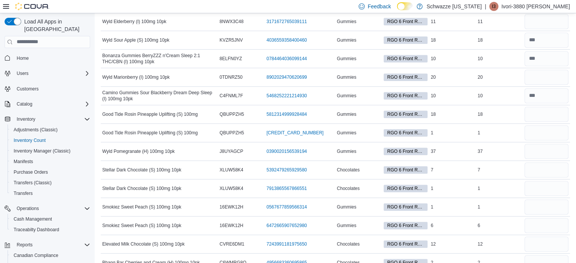
scroll to position [27, 0]
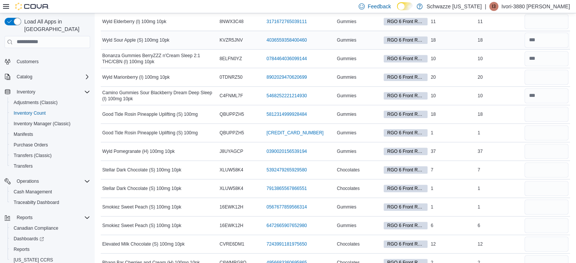
drag, startPoint x: 0, startPoint y: 0, endPoint x: 430, endPoint y: 36, distance: 431.4
click at [427, 36] on span "RGO 6 Front Room" at bounding box center [405, 40] width 44 height 8
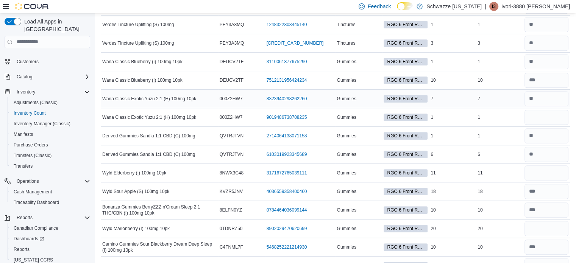
scroll to position [505, 0]
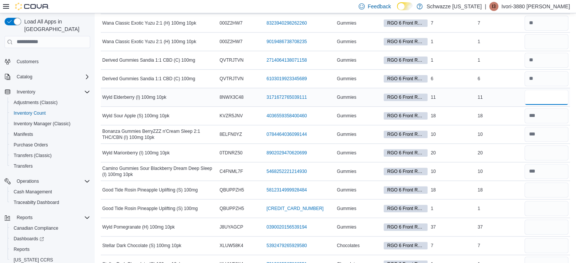
click at [553, 98] on input "number" at bounding box center [546, 97] width 44 height 15
type input "**"
click at [545, 151] on input "number" at bounding box center [546, 152] width 44 height 15
type input "**"
click at [554, 188] on input "number" at bounding box center [546, 189] width 44 height 15
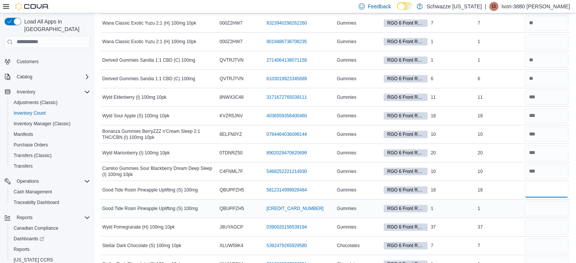
type input "**"
click at [540, 202] on input "number" at bounding box center [546, 208] width 44 height 15
type input "*"
click at [545, 228] on input "number" at bounding box center [546, 226] width 44 height 15
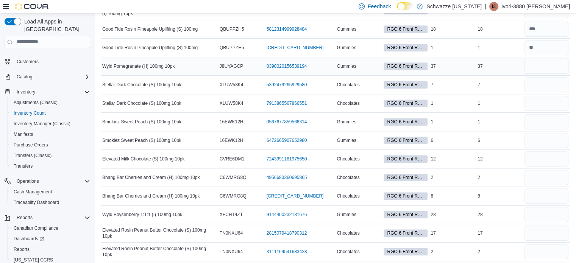
scroll to position [666, 0]
click at [553, 64] on input "number" at bounding box center [546, 66] width 44 height 15
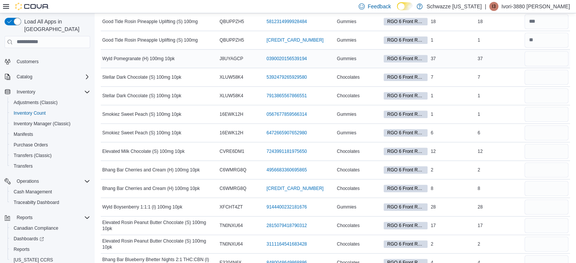
scroll to position [674, 0]
click at [549, 75] on input "number" at bounding box center [546, 76] width 44 height 15
type input "*"
click at [555, 90] on input "number" at bounding box center [546, 95] width 44 height 15
type input "*"
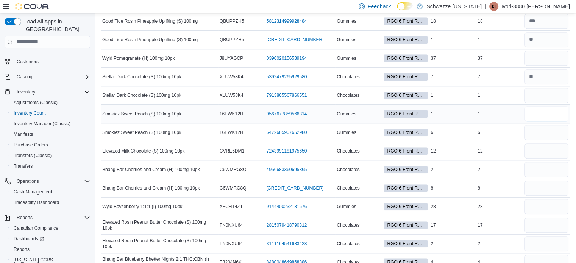
click at [560, 106] on input "number" at bounding box center [546, 113] width 44 height 15
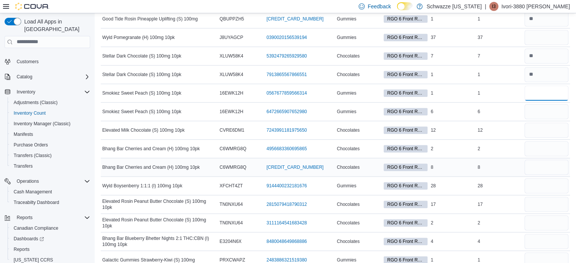
scroll to position [696, 0]
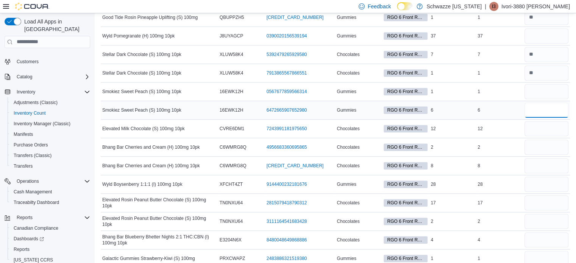
click at [554, 108] on input "number" at bounding box center [546, 110] width 44 height 15
type input "*"
click at [555, 86] on input "number" at bounding box center [546, 91] width 44 height 15
type input "*"
click at [557, 125] on input "number" at bounding box center [546, 128] width 44 height 15
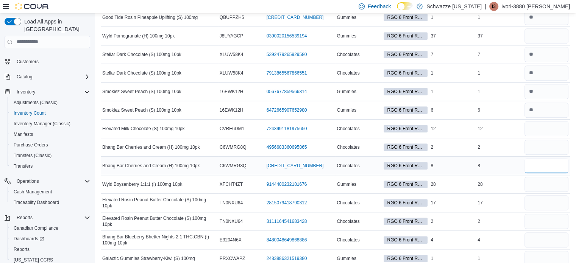
click at [543, 161] on input "number" at bounding box center [546, 165] width 44 height 15
type input "*"
click at [557, 146] on input "number" at bounding box center [546, 147] width 44 height 15
type input "*"
click at [548, 125] on input "number" at bounding box center [546, 128] width 44 height 15
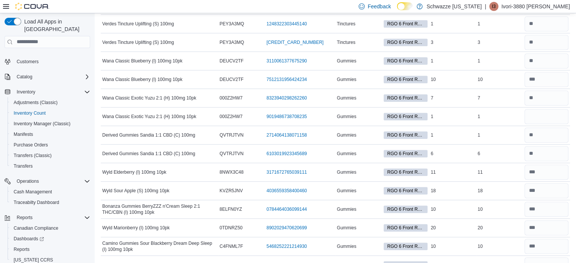
scroll to position [430, 0]
type input "**"
click at [551, 118] on input "number" at bounding box center [546, 116] width 44 height 15
type input "*"
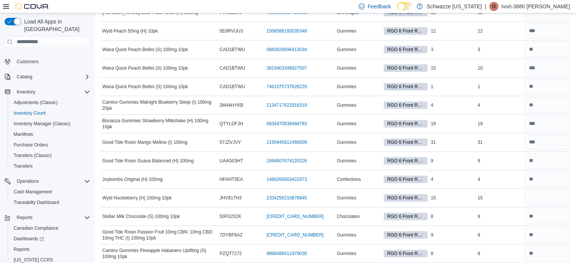
scroll to position [42, 0]
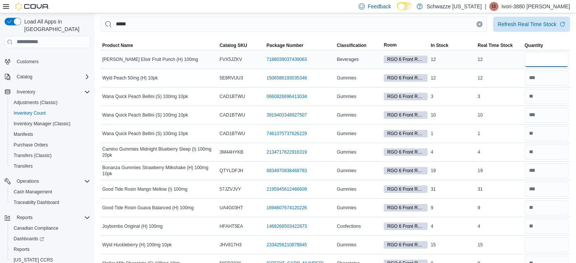
click at [548, 54] on input "number" at bounding box center [546, 59] width 44 height 15
type input "**"
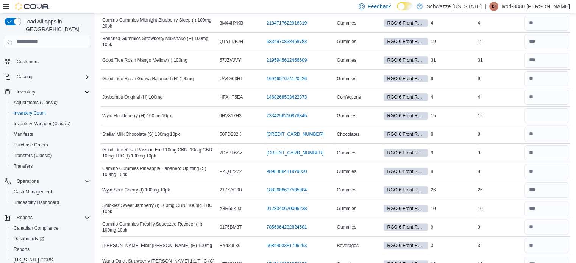
scroll to position [185, 0]
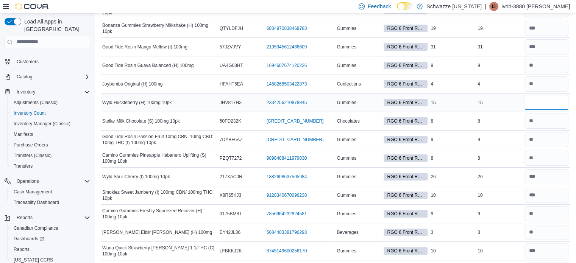
click at [551, 95] on input "number" at bounding box center [546, 102] width 44 height 15
type input "**"
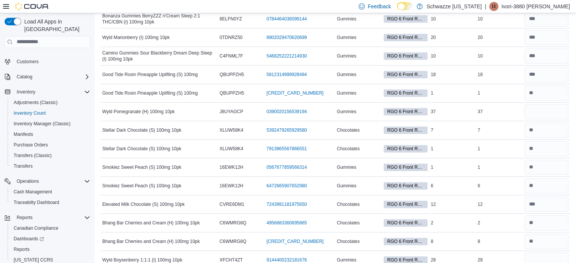
scroll to position [623, 0]
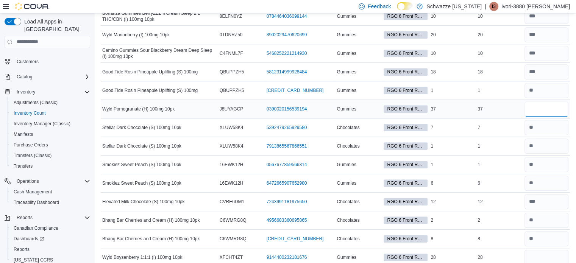
click at [559, 107] on input "number" at bounding box center [546, 108] width 44 height 15
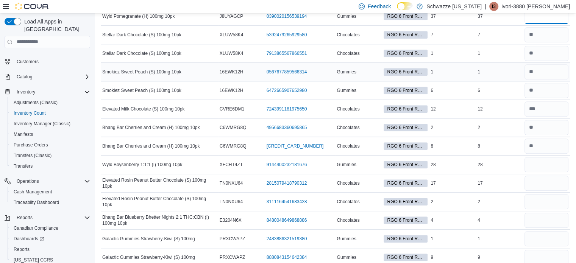
scroll to position [716, 0]
type input "**"
click at [552, 157] on input "number" at bounding box center [546, 164] width 44 height 15
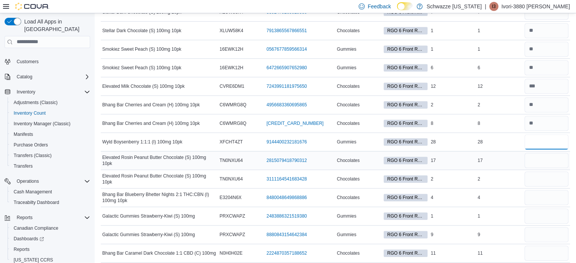
scroll to position [741, 0]
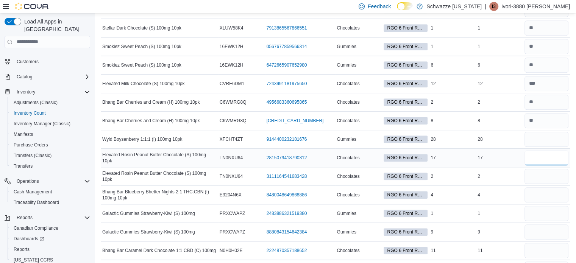
click at [540, 159] on input "number" at bounding box center [546, 157] width 44 height 15
type input "**"
click at [543, 174] on input "number" at bounding box center [546, 176] width 44 height 15
type input "*"
click at [564, 190] on input "number" at bounding box center [546, 194] width 44 height 15
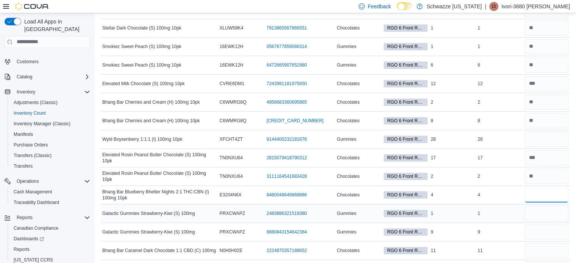
type input "*"
click at [543, 207] on input "number" at bounding box center [546, 213] width 44 height 15
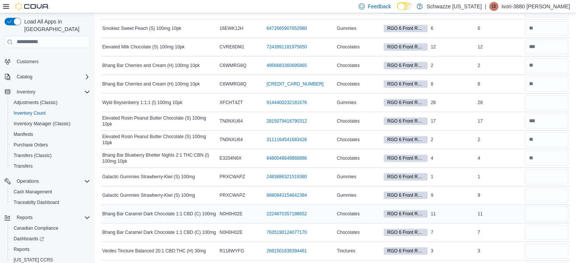
scroll to position [778, 0]
click at [561, 172] on input "number" at bounding box center [546, 176] width 44 height 15
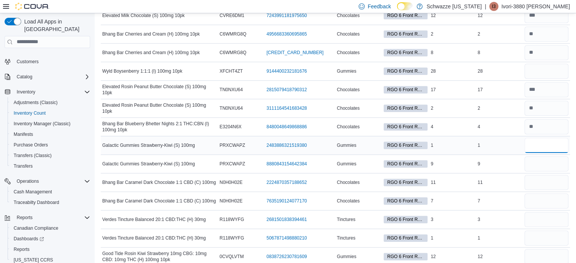
scroll to position [810, 0]
click at [551, 156] on input "number" at bounding box center [546, 163] width 44 height 15
type input "*"
click at [549, 147] on input "number" at bounding box center [546, 144] width 44 height 15
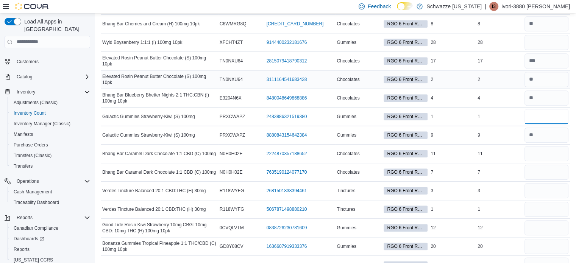
scroll to position [839, 0]
type input "*"
click at [557, 157] on div at bounding box center [546, 153] width 47 height 18
click at [555, 146] on input "number" at bounding box center [546, 153] width 44 height 15
type input "**"
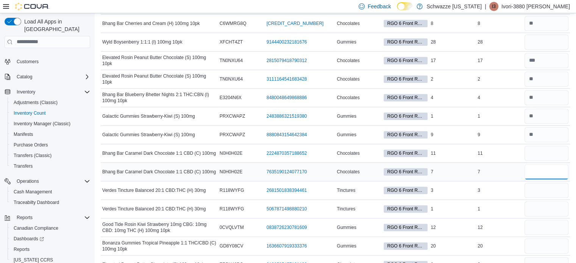
click at [560, 165] on input "number" at bounding box center [546, 171] width 44 height 15
type input "*"
click at [565, 184] on input "number" at bounding box center [546, 190] width 44 height 15
type input "*"
click at [543, 206] on input "number" at bounding box center [546, 208] width 44 height 15
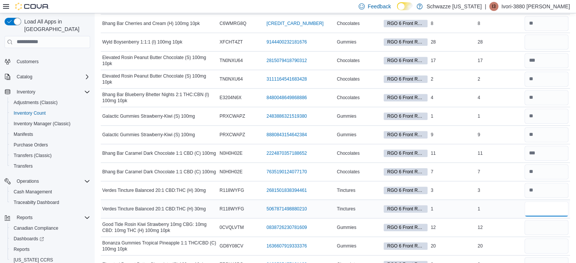
type input "*"
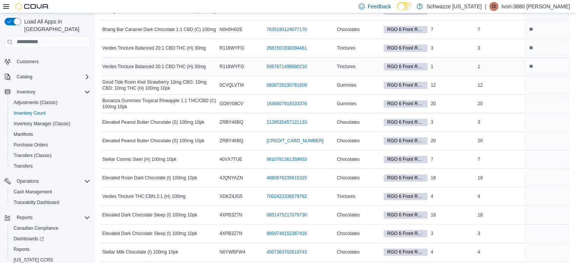
scroll to position [981, 0]
click at [541, 83] on input "number" at bounding box center [546, 85] width 44 height 15
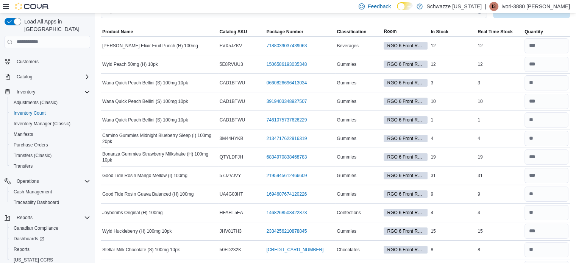
scroll to position [0, 0]
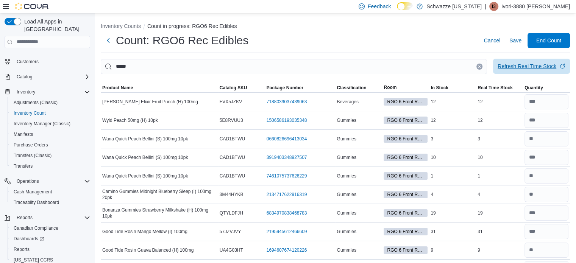
click at [522, 72] on span "Refresh Real Time Stock" at bounding box center [531, 66] width 68 height 15
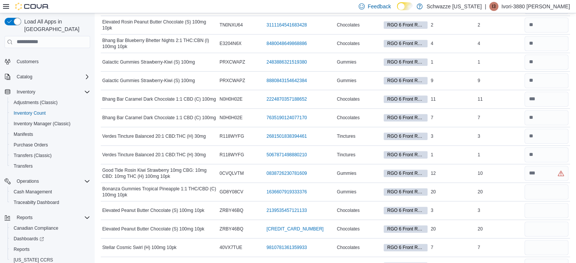
scroll to position [893, 0]
click at [545, 166] on input "number" at bounding box center [546, 172] width 44 height 15
type input "**"
click at [554, 191] on input "number" at bounding box center [546, 191] width 44 height 15
type input "**"
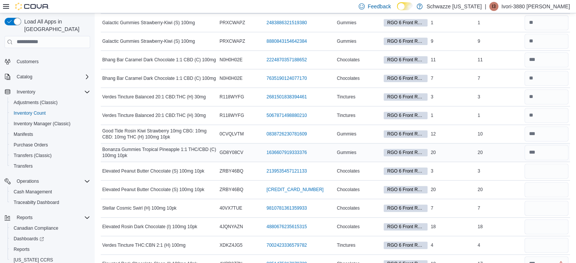
scroll to position [932, 0]
click at [548, 171] on input "number" at bounding box center [546, 170] width 44 height 15
click at [557, 182] on input "number" at bounding box center [546, 189] width 44 height 15
type input "**"
click at [551, 166] on input "number" at bounding box center [546, 170] width 44 height 15
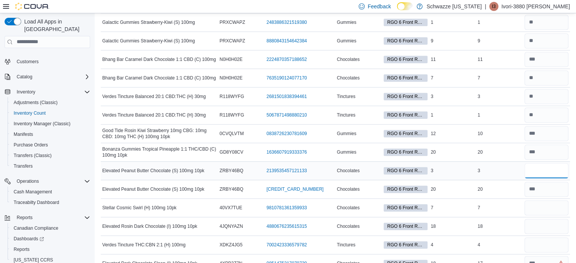
type input "*"
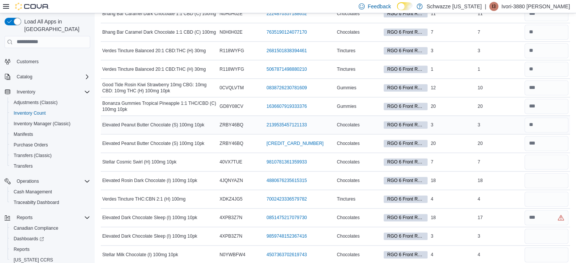
scroll to position [979, 0]
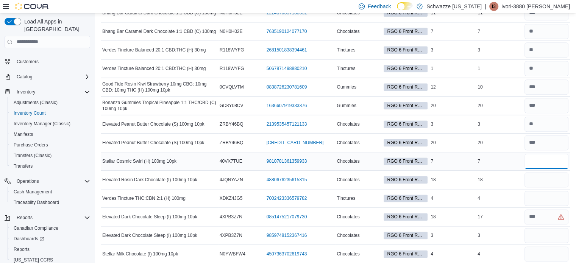
click at [551, 160] on input "number" at bounding box center [546, 161] width 44 height 15
type input "*"
click at [546, 172] on input "number" at bounding box center [546, 179] width 44 height 15
type input "**"
click at [548, 194] on input "number" at bounding box center [546, 198] width 44 height 15
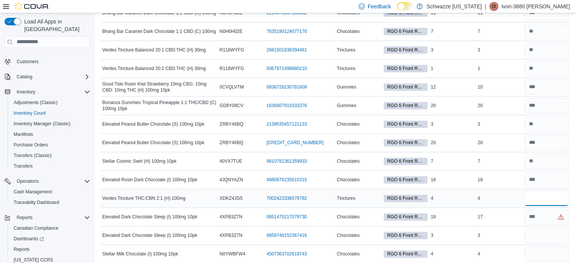
type input "*"
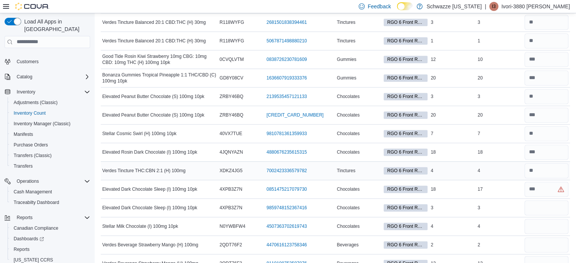
scroll to position [1006, 0]
click at [551, 184] on input "number" at bounding box center [546, 189] width 44 height 15
type input "**"
click at [543, 204] on input "number" at bounding box center [546, 208] width 44 height 15
type input "*"
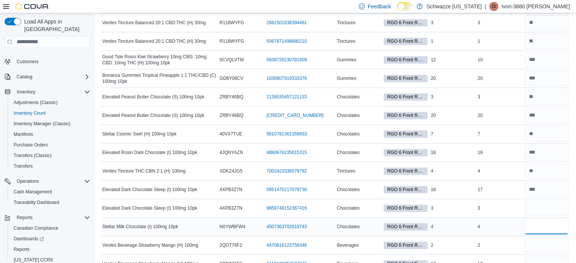
click at [544, 221] on input "number" at bounding box center [546, 226] width 44 height 15
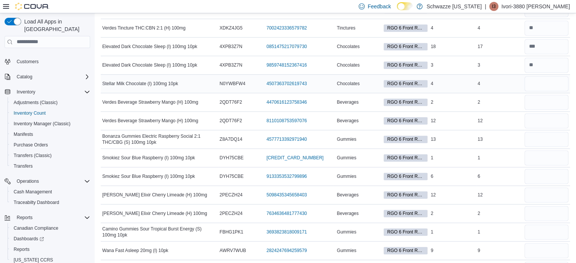
scroll to position [1152, 0]
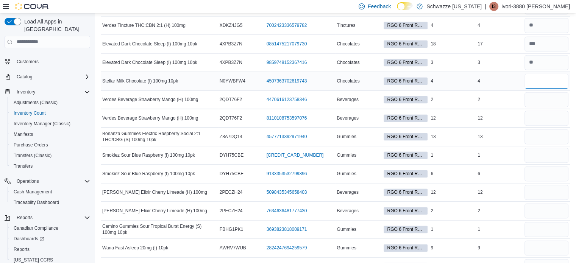
click at [551, 74] on input "number" at bounding box center [546, 80] width 44 height 15
type input "*"
click at [546, 95] on input "number" at bounding box center [546, 99] width 44 height 15
type input "*"
click at [543, 110] on input "number" at bounding box center [546, 117] width 44 height 15
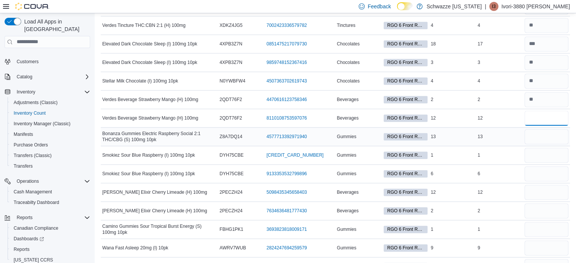
type input "**"
click at [545, 130] on input "number" at bounding box center [546, 136] width 44 height 15
type input "**"
click at [548, 155] on input "number" at bounding box center [546, 155] width 44 height 15
click at [554, 169] on input "number" at bounding box center [546, 173] width 44 height 15
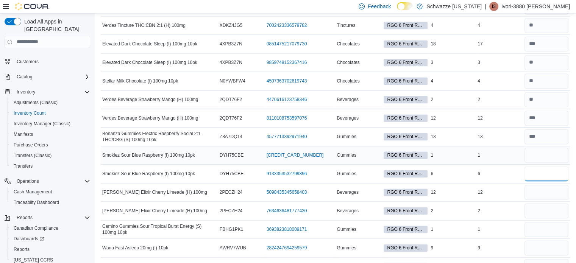
type input "*"
click at [545, 151] on input "number" at bounding box center [546, 155] width 44 height 15
type input "*"
click at [554, 185] on input "number" at bounding box center [546, 192] width 44 height 15
click at [553, 222] on input "number" at bounding box center [546, 229] width 44 height 15
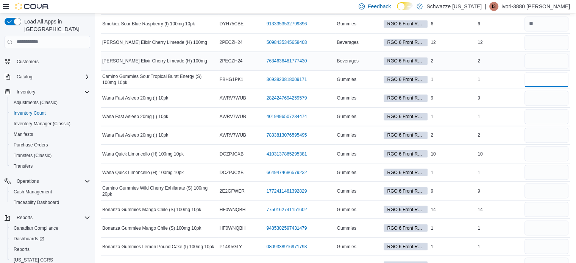
scroll to position [1301, 0]
type input "*"
click at [560, 43] on input "number" at bounding box center [546, 42] width 44 height 15
type input "*"
type input "**"
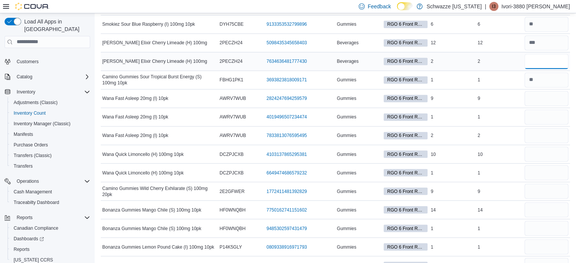
click at [551, 58] on input "number" at bounding box center [546, 61] width 44 height 15
type input "*"
click at [548, 91] on input "number" at bounding box center [546, 98] width 44 height 15
type input "*"
click at [548, 110] on input "number" at bounding box center [546, 116] width 44 height 15
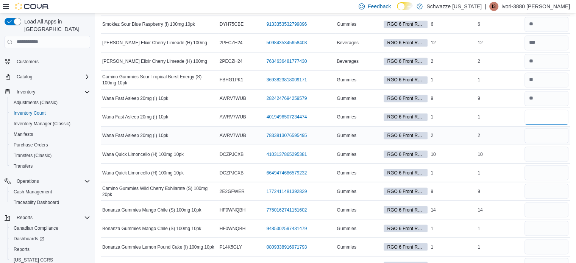
type input "*"
click at [551, 128] on input "number" at bounding box center [546, 135] width 44 height 15
type input "*"
click at [545, 149] on input "number" at bounding box center [546, 153] width 44 height 15
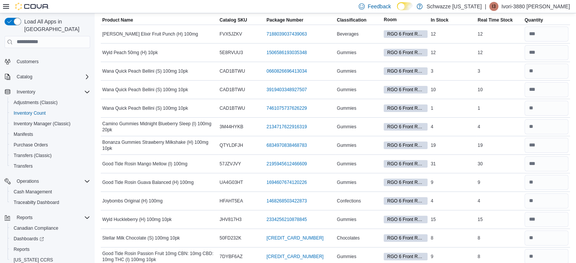
scroll to position [0, 0]
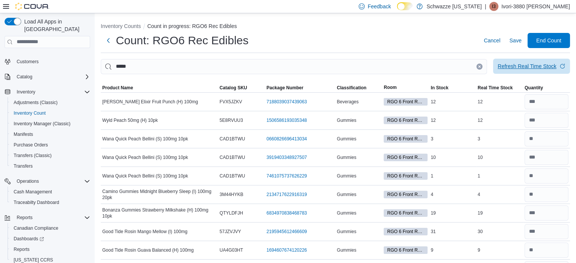
click at [525, 64] on div "Refresh Real Time Stock" at bounding box center [526, 66] width 59 height 8
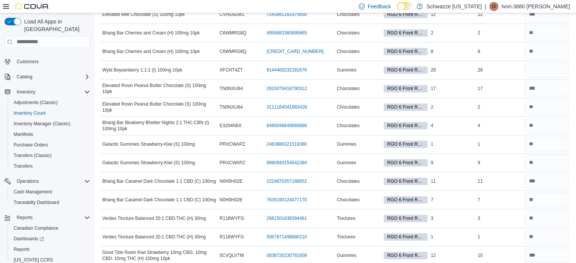
scroll to position [810, 0]
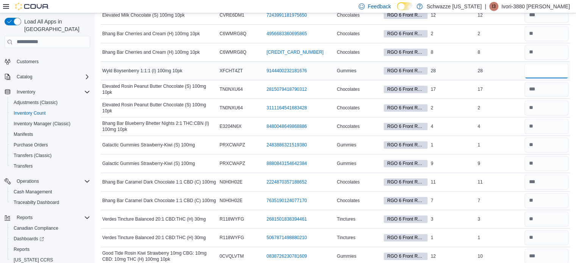
click at [540, 66] on input "number" at bounding box center [546, 70] width 44 height 15
type input "**"
click at [559, 87] on input "number" at bounding box center [546, 89] width 44 height 15
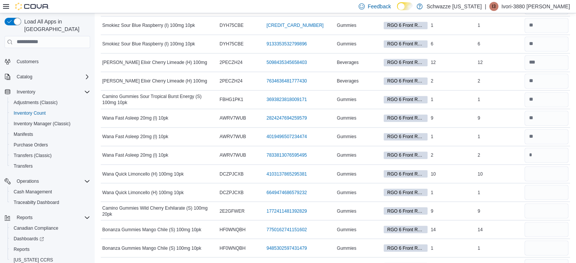
scroll to position [1281, 0]
click at [551, 166] on input "number" at bounding box center [546, 173] width 44 height 15
click at [546, 204] on input "number" at bounding box center [546, 211] width 44 height 15
click at [549, 185] on input "number" at bounding box center [546, 192] width 44 height 15
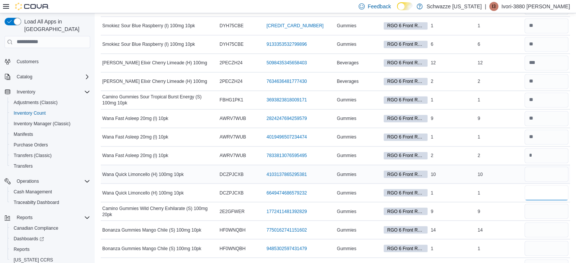
type input "*"
click at [546, 166] on input "number" at bounding box center [546, 173] width 44 height 15
type input "**"
click at [557, 209] on input "number" at bounding box center [546, 211] width 44 height 15
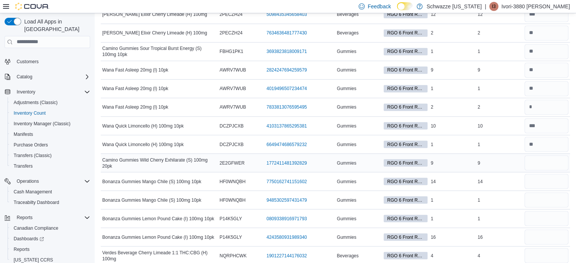
scroll to position [1330, 0]
click at [559, 157] on input "number" at bounding box center [546, 162] width 44 height 15
type input "*"
click at [533, 177] on input "number" at bounding box center [546, 180] width 44 height 15
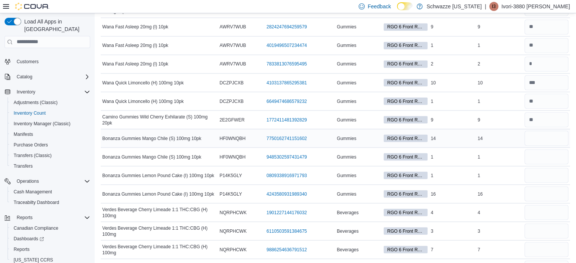
scroll to position [1374, 0]
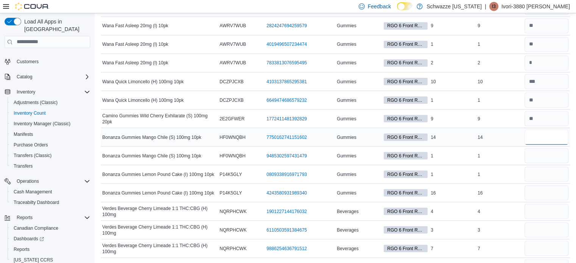
click at [548, 132] on input "number" at bounding box center [546, 136] width 44 height 15
type input "**"
click at [546, 148] on input "number" at bounding box center [546, 155] width 44 height 15
type input "*"
click at [548, 168] on input "number" at bounding box center [546, 173] width 44 height 15
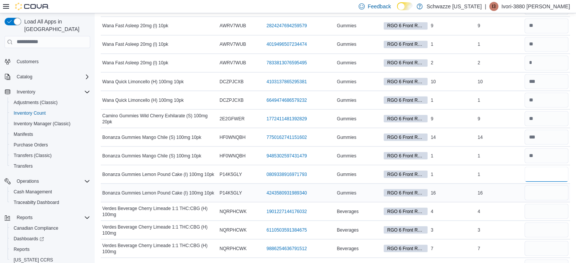
type input "*"
click at [538, 185] on input "number" at bounding box center [546, 192] width 44 height 15
type input "**"
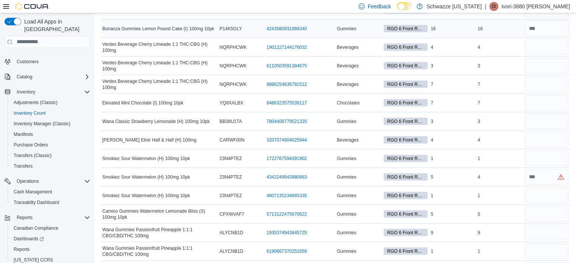
scroll to position [1538, 0]
click at [540, 42] on input "number" at bounding box center [546, 47] width 44 height 15
type input "*"
click at [549, 62] on input "number" at bounding box center [546, 65] width 44 height 15
click at [559, 77] on input "number" at bounding box center [546, 84] width 44 height 15
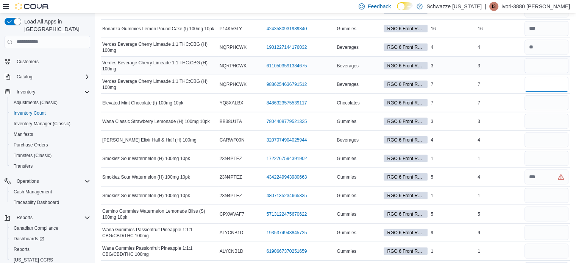
type input "*"
click at [556, 62] on input "number" at bounding box center [546, 65] width 44 height 15
click at [545, 96] on input "number" at bounding box center [546, 102] width 44 height 15
click at [539, 64] on input "number" at bounding box center [546, 65] width 44 height 15
type input "*"
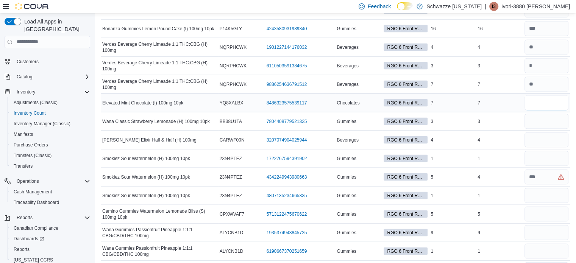
click at [541, 98] on input "number" at bounding box center [546, 102] width 44 height 15
type input "*"
click at [543, 114] on input "number" at bounding box center [546, 121] width 44 height 15
click at [537, 170] on input "number" at bounding box center [546, 177] width 44 height 15
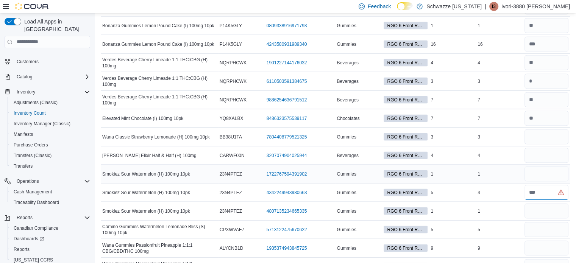
scroll to position [1516, 0]
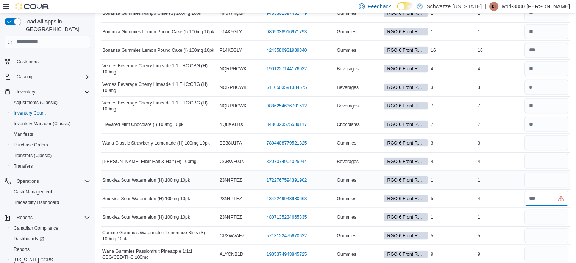
type input "*"
click at [555, 174] on input "number" at bounding box center [546, 180] width 44 height 15
click at [557, 212] on input "number" at bounding box center [546, 217] width 44 height 15
type input "*"
click at [558, 174] on input "number" at bounding box center [546, 180] width 44 height 15
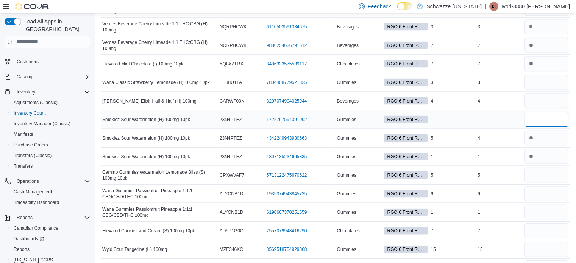
scroll to position [1576, 0]
type input "*"
click at [556, 78] on input "number" at bounding box center [546, 82] width 44 height 15
type input "*"
click at [542, 168] on input "number" at bounding box center [546, 175] width 44 height 15
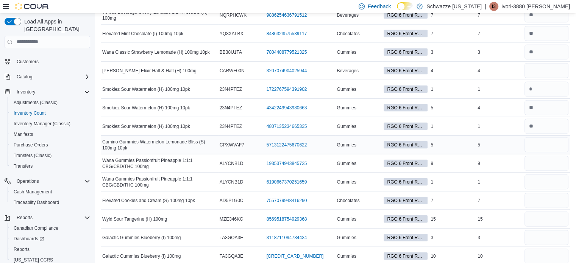
scroll to position [1607, 0]
click at [544, 138] on input "number" at bounding box center [546, 144] width 44 height 15
type input "*"
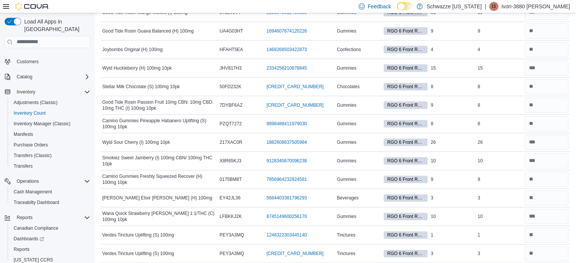
scroll to position [0, 0]
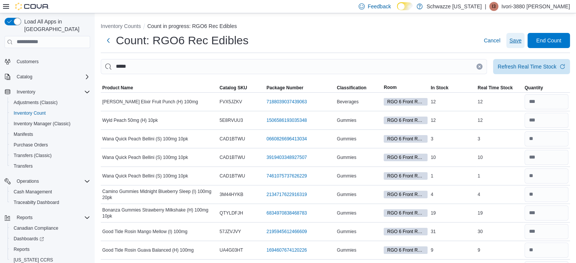
click at [521, 45] on span "Save" at bounding box center [515, 40] width 12 height 15
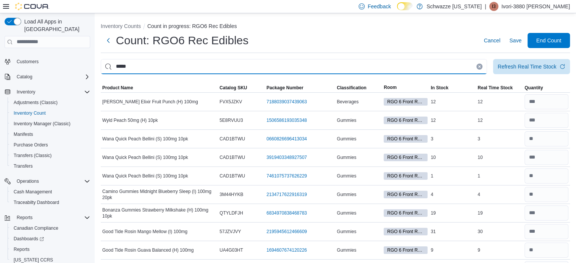
click at [167, 66] on input "*****" at bounding box center [294, 66] width 386 height 15
type input "*"
type input "****"
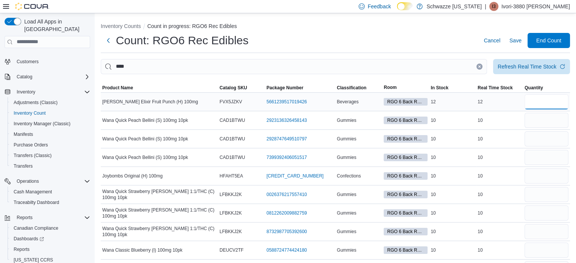
click at [568, 105] on input "number" at bounding box center [546, 101] width 44 height 15
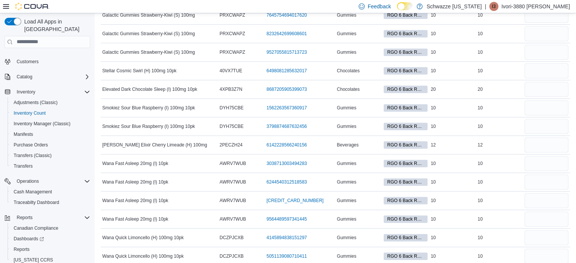
scroll to position [587, 0]
type input "**"
click at [545, 145] on input "number" at bounding box center [546, 144] width 44 height 15
type input "**"
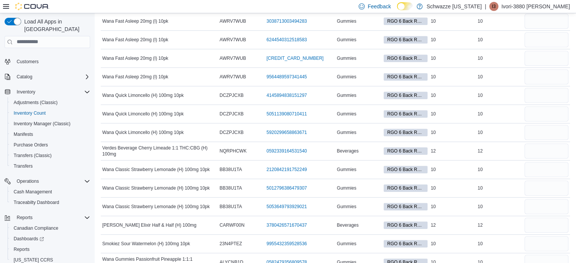
scroll to position [730, 0]
click at [546, 145] on input "number" at bounding box center [546, 150] width 44 height 15
type input "**"
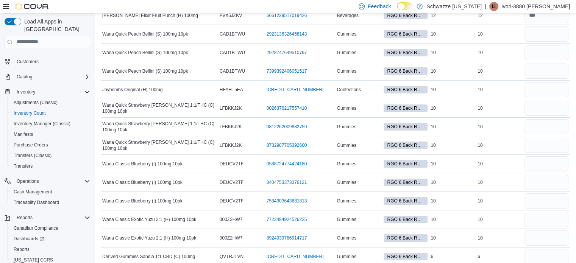
scroll to position [0, 0]
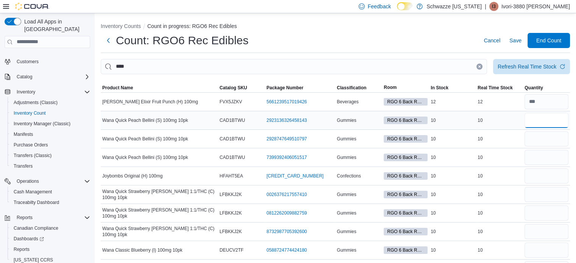
click at [548, 123] on input "number" at bounding box center [546, 120] width 44 height 15
type input "**"
click at [543, 152] on input "number" at bounding box center [546, 157] width 44 height 15
type input "**"
click at [552, 136] on input "number" at bounding box center [546, 138] width 44 height 15
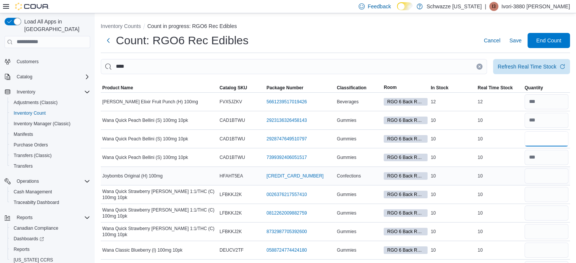
type input "**"
click at [564, 173] on input "number" at bounding box center [546, 175] width 44 height 15
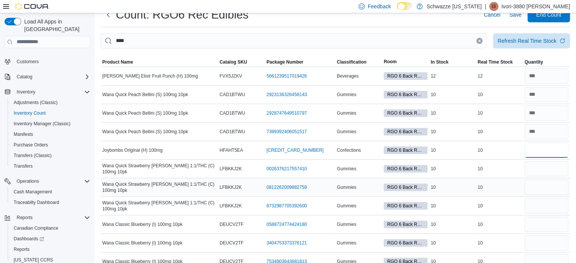
scroll to position [27, 0]
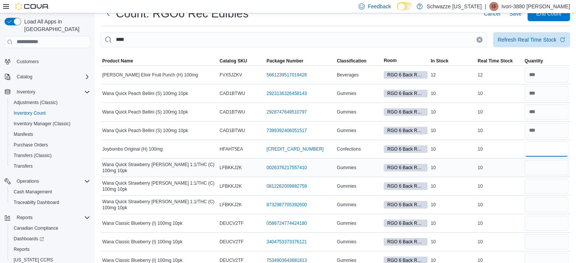
type input "**"
click at [554, 168] on input "number" at bounding box center [546, 167] width 44 height 15
type input "**"
click at [554, 181] on input "number" at bounding box center [546, 186] width 44 height 15
type input "**"
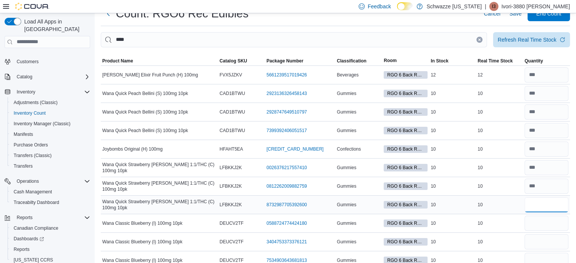
click at [559, 210] on input "number" at bounding box center [546, 204] width 44 height 15
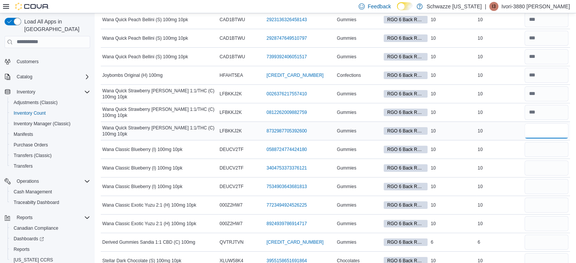
scroll to position [101, 0]
type input "**"
click at [557, 147] on input "number" at bounding box center [546, 148] width 44 height 15
type input "**"
click at [555, 161] on input "number" at bounding box center [546, 167] width 44 height 15
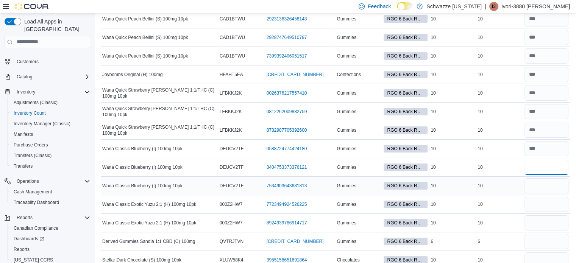
type input "**"
click at [552, 187] on input "number" at bounding box center [546, 185] width 44 height 15
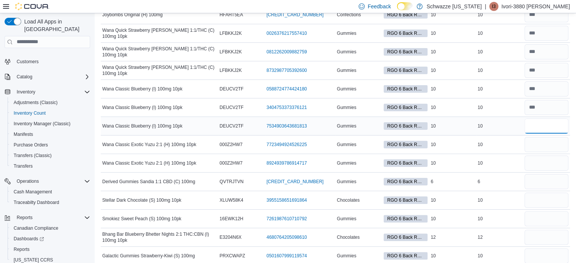
scroll to position [162, 0]
type input "**"
click at [556, 148] on input "number" at bounding box center [546, 144] width 44 height 15
type input "**"
click at [551, 156] on input "number" at bounding box center [546, 162] width 44 height 15
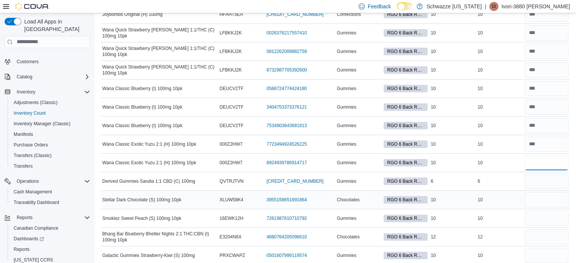
type input "**"
click at [546, 201] on input "number" at bounding box center [546, 199] width 44 height 15
type input "**"
click at [549, 213] on input "number" at bounding box center [546, 218] width 44 height 15
type input "**"
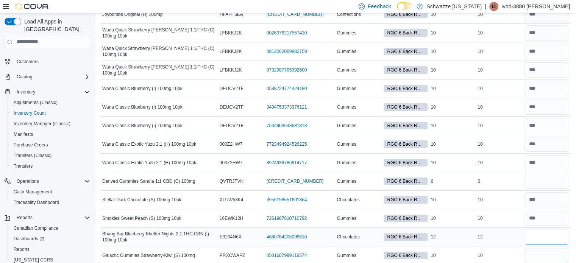
click at [549, 235] on input "number" at bounding box center [546, 236] width 44 height 15
type input "**"
click at [565, 179] on input "number" at bounding box center [546, 181] width 44 height 15
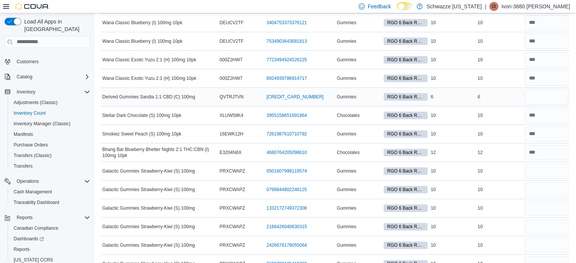
scroll to position [246, 0]
click at [561, 170] on input "number" at bounding box center [546, 170] width 44 height 15
type input "**"
click at [559, 187] on input "number" at bounding box center [546, 189] width 44 height 15
type input "**"
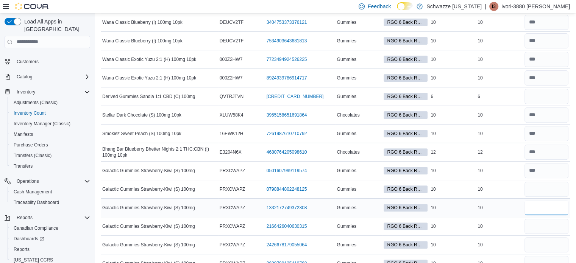
click at [554, 208] on input "number" at bounding box center [546, 207] width 44 height 15
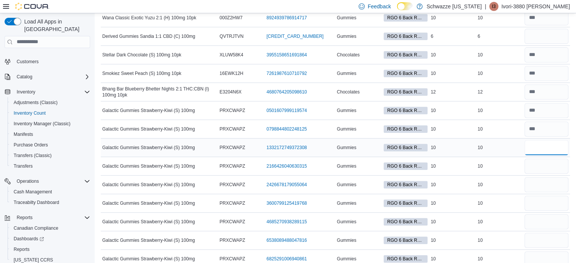
scroll to position [307, 0]
type input "**"
click at [548, 160] on input "number" at bounding box center [546, 165] width 44 height 15
type input "**"
click at [555, 177] on input "number" at bounding box center [546, 184] width 44 height 15
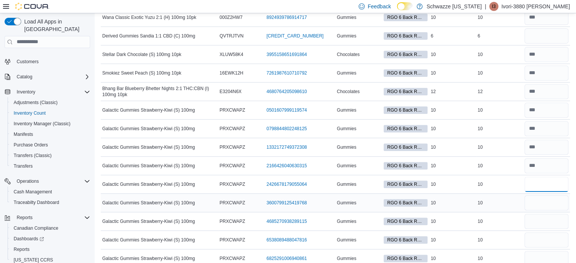
type input "**"
click at [552, 198] on input "number" at bounding box center [546, 202] width 44 height 15
type input "**"
click at [541, 217] on input "number" at bounding box center [546, 221] width 44 height 15
type input "**"
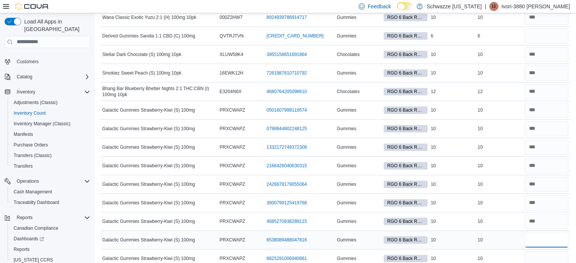
click at [546, 237] on input "number" at bounding box center [546, 239] width 44 height 15
type input "**"
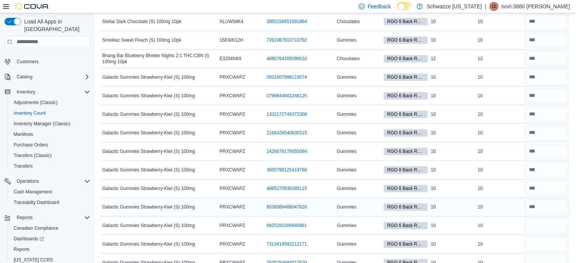
scroll to position [340, 0]
click at [546, 229] on input "number" at bounding box center [546, 225] width 44 height 15
type input "**"
click at [544, 245] on input "number" at bounding box center [546, 243] width 44 height 15
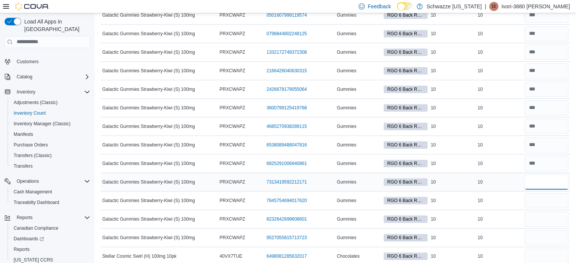
scroll to position [403, 0]
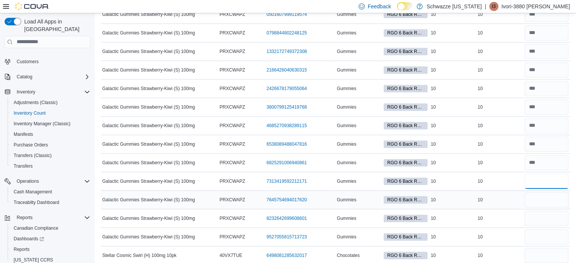
type input "**"
click at [541, 192] on input "number" at bounding box center [546, 199] width 44 height 15
type input "*"
type input "**"
click at [546, 220] on input "number" at bounding box center [546, 218] width 44 height 15
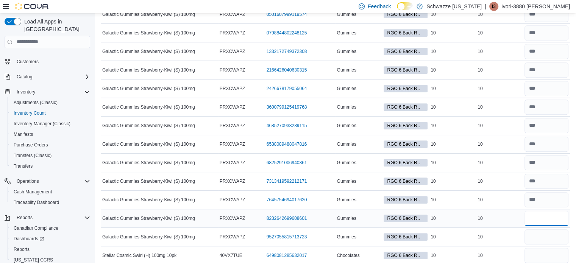
type input "**"
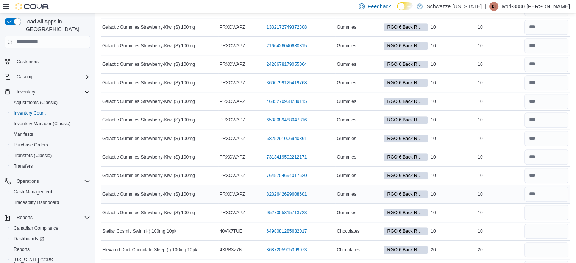
scroll to position [428, 0]
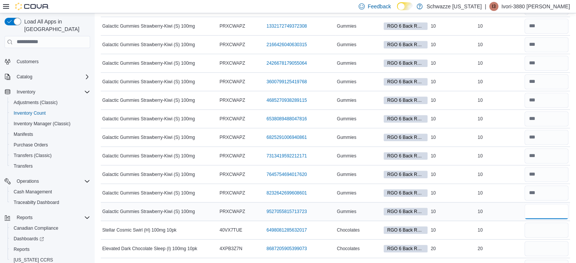
click at [541, 208] on input "number" at bounding box center [546, 211] width 44 height 15
type input "**"
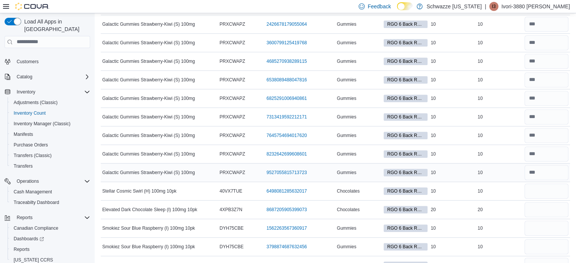
scroll to position [467, 0]
click at [545, 188] on input "number" at bounding box center [546, 190] width 44 height 15
type input "**"
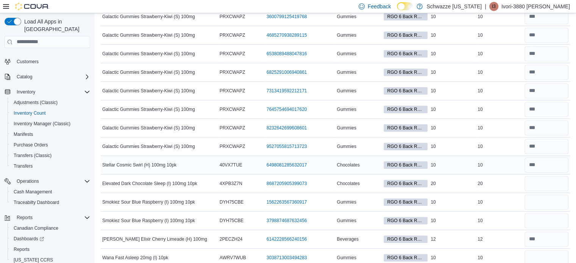
scroll to position [496, 0]
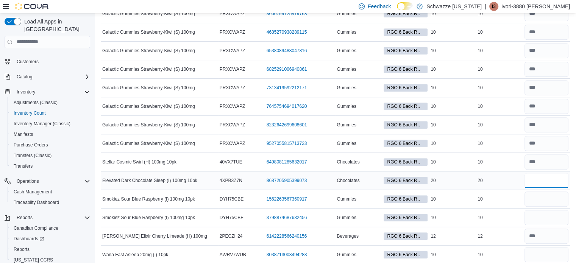
click at [559, 173] on input "number" at bounding box center [546, 180] width 44 height 15
type input "**"
click at [562, 196] on input "number" at bounding box center [546, 198] width 44 height 15
type input "**"
click at [560, 215] on input "number" at bounding box center [546, 217] width 44 height 15
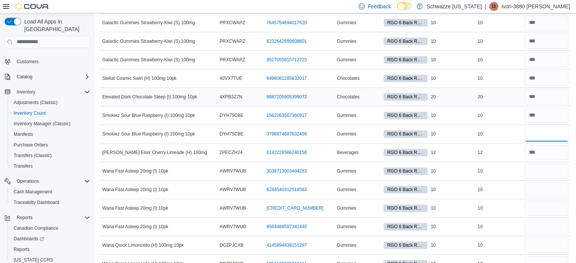
scroll to position [589, 0]
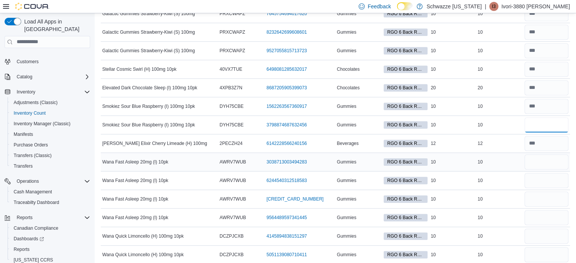
type input "**"
click at [557, 155] on input "number" at bounding box center [546, 161] width 44 height 15
type input "**"
click at [557, 177] on input "number" at bounding box center [546, 180] width 44 height 15
click at [559, 190] on div at bounding box center [546, 199] width 47 height 18
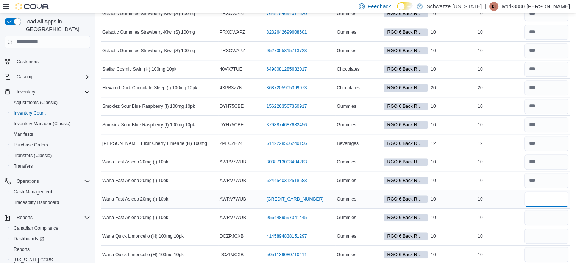
click at [559, 192] on input "number" at bounding box center [546, 198] width 44 height 15
click at [557, 214] on input "number" at bounding box center [546, 217] width 44 height 15
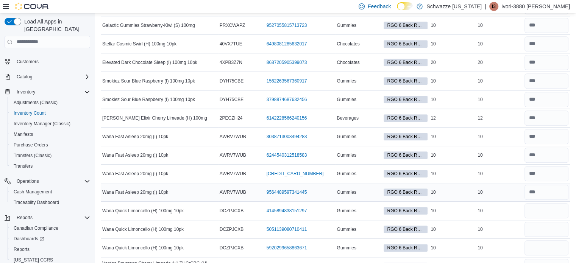
scroll to position [615, 0]
click at [553, 210] on input "number" at bounding box center [546, 210] width 44 height 15
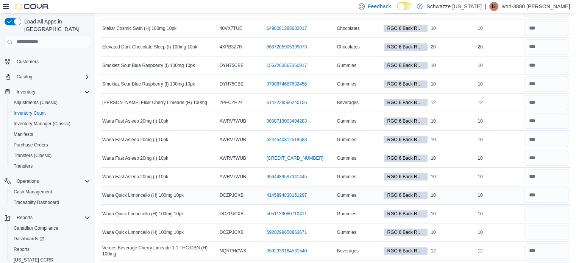
scroll to position [631, 0]
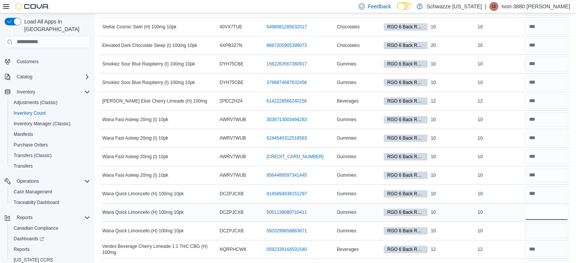
click at [553, 210] on input "number" at bounding box center [546, 212] width 44 height 15
click at [554, 227] on input "number" at bounding box center [546, 230] width 44 height 15
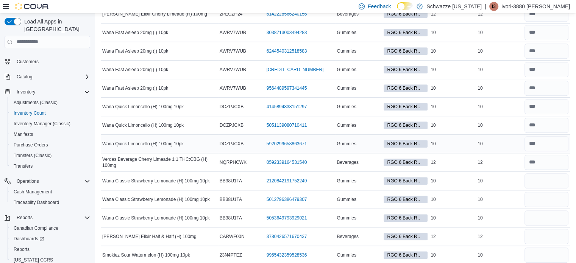
scroll to position [719, 0]
click at [553, 178] on input "number" at bounding box center [546, 180] width 44 height 15
click at [547, 214] on input "number" at bounding box center [546, 217] width 44 height 15
click at [549, 192] on input "number" at bounding box center [546, 198] width 44 height 15
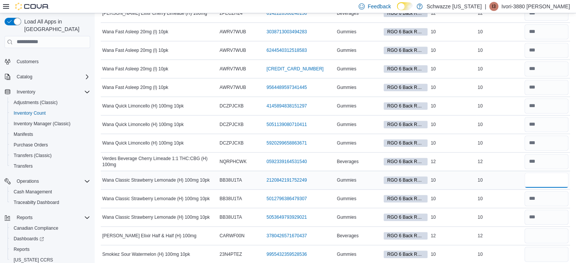
click at [548, 174] on input "number" at bounding box center [546, 180] width 44 height 15
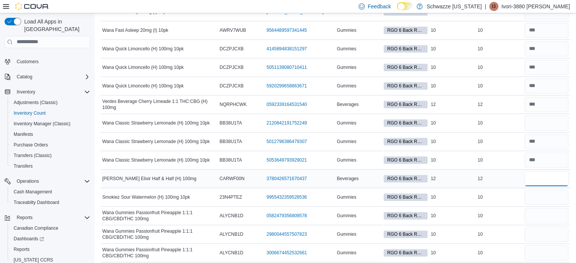
click at [554, 171] on input "number" at bounding box center [546, 178] width 44 height 15
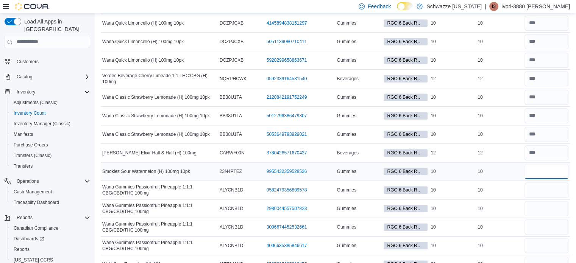
click at [543, 173] on input "number" at bounding box center [546, 171] width 44 height 15
click at [545, 182] on input "number" at bounding box center [546, 189] width 44 height 15
click at [541, 219] on input "number" at bounding box center [546, 226] width 44 height 15
click at [539, 204] on input "number" at bounding box center [546, 208] width 44 height 15
click at [542, 223] on input "number" at bounding box center [546, 226] width 44 height 15
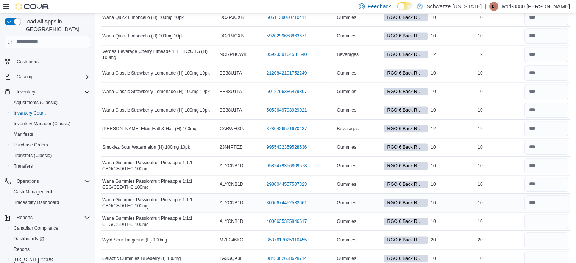
scroll to position [829, 0]
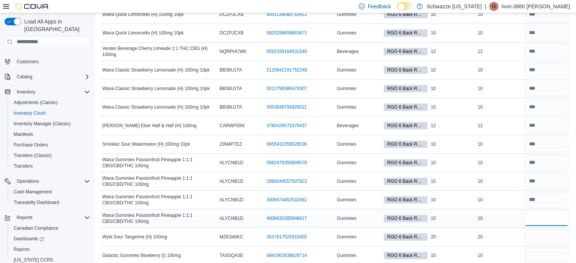
click at [543, 216] on input "number" at bounding box center [546, 218] width 44 height 15
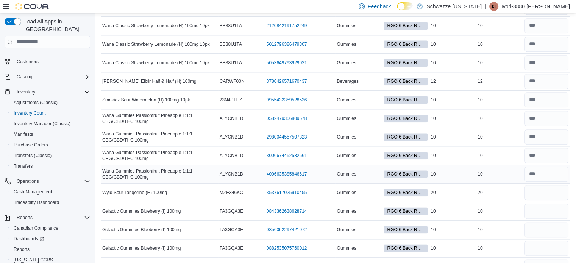
scroll to position [873, 0]
click at [546, 187] on input "number" at bounding box center [546, 192] width 44 height 15
click at [555, 204] on input "number" at bounding box center [546, 211] width 44 height 15
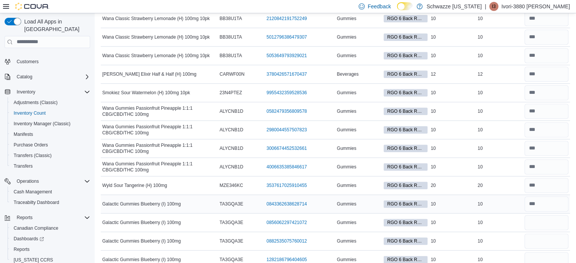
scroll to position [881, 0]
click at [552, 221] on input "number" at bounding box center [546, 222] width 44 height 15
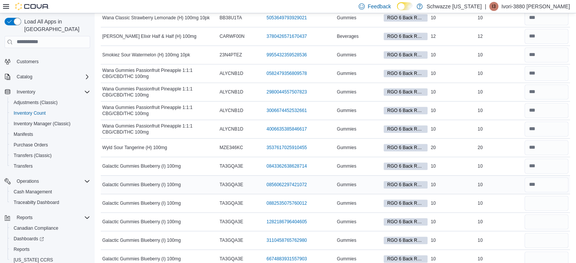
scroll to position [921, 0]
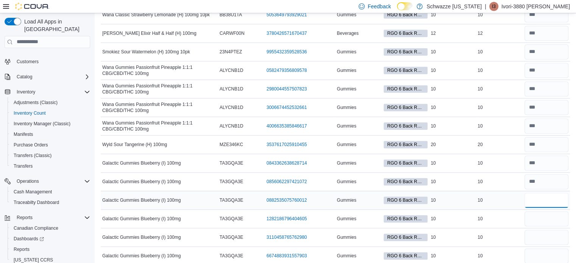
click at [562, 197] on input "number" at bounding box center [546, 200] width 44 height 15
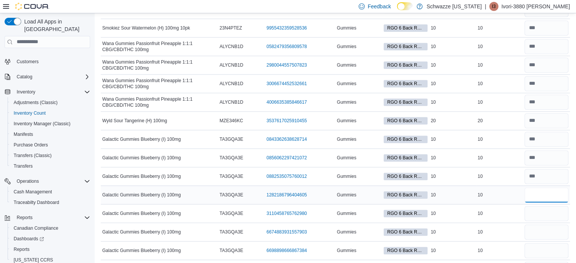
drag, startPoint x: 562, startPoint y: 197, endPoint x: 569, endPoint y: 186, distance: 13.1
click at [568, 187] on input "number" at bounding box center [546, 194] width 44 height 15
click at [560, 208] on input "number" at bounding box center [546, 213] width 44 height 15
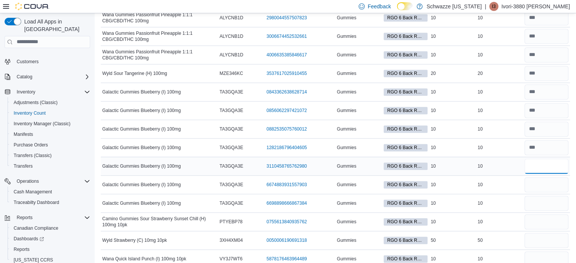
scroll to position [993, 0]
click at [549, 182] on input "number" at bounding box center [546, 184] width 44 height 15
click at [556, 195] on input "number" at bounding box center [546, 202] width 44 height 15
click at [551, 218] on input "number" at bounding box center [546, 221] width 44 height 15
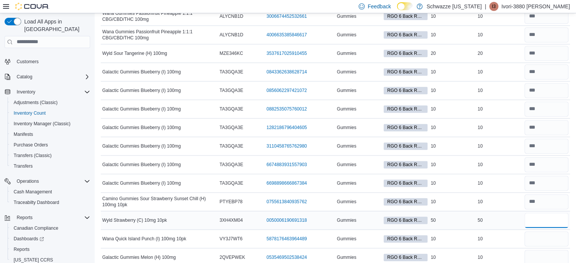
click at [548, 213] on input "number" at bounding box center [546, 220] width 44 height 15
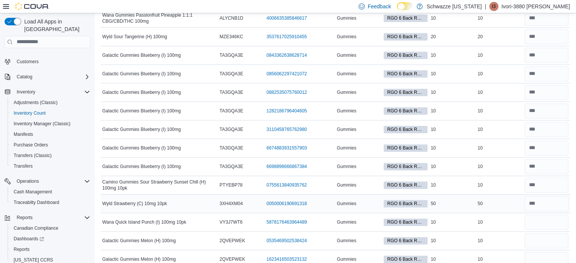
scroll to position [1029, 0]
click at [551, 215] on input "number" at bounding box center [546, 222] width 44 height 15
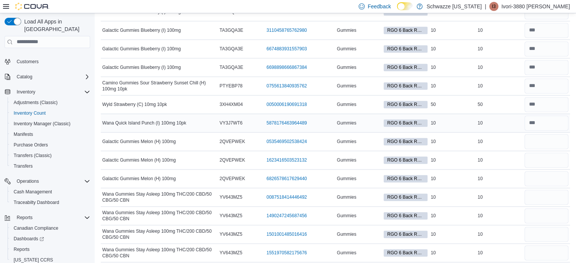
scroll to position [1130, 0]
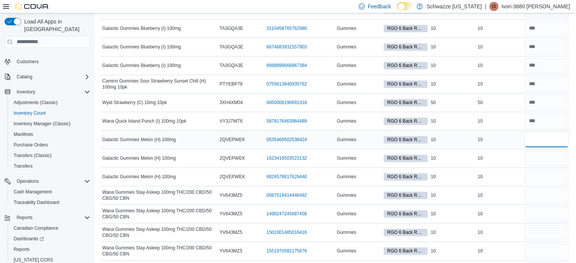
click at [547, 132] on input "number" at bounding box center [546, 139] width 44 height 15
click at [543, 154] on input "number" at bounding box center [546, 158] width 44 height 15
click at [552, 179] on div at bounding box center [546, 177] width 47 height 18
click at [549, 172] on input "number" at bounding box center [546, 176] width 44 height 15
click at [554, 188] on input "number" at bounding box center [546, 195] width 44 height 15
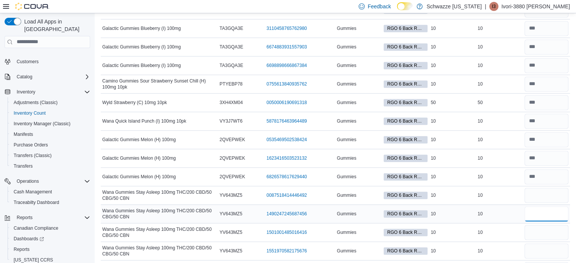
click at [558, 206] on input "number" at bounding box center [546, 213] width 44 height 15
click at [544, 232] on input "number" at bounding box center [546, 232] width 44 height 15
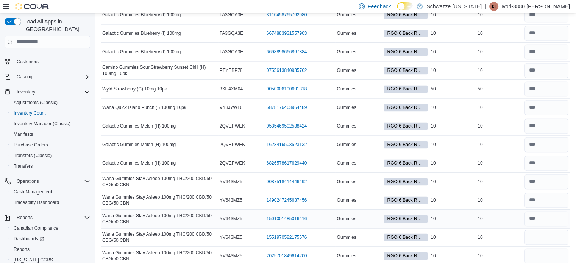
scroll to position [1147, 0]
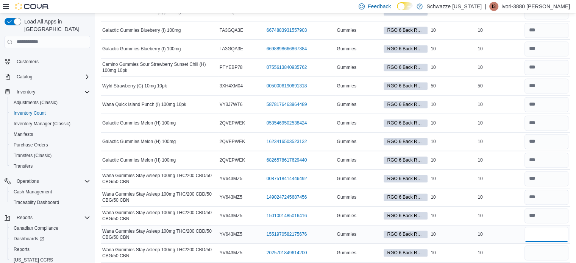
click at [557, 229] on input "number" at bounding box center [546, 234] width 44 height 15
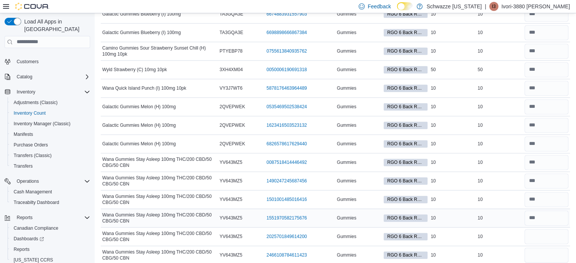
scroll to position [1164, 0]
click at [561, 233] on input "number" at bounding box center [546, 236] width 44 height 15
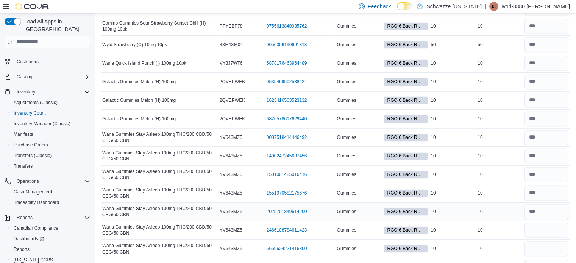
scroll to position [1191, 0]
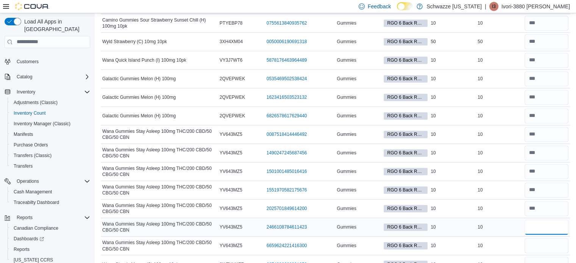
click at [557, 222] on input "number" at bounding box center [546, 226] width 44 height 15
click at [556, 238] on input "number" at bounding box center [546, 245] width 44 height 15
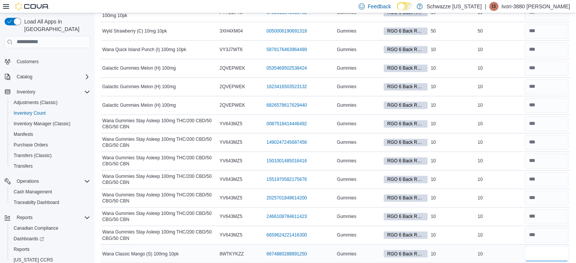
click at [559, 246] on input "number" at bounding box center [546, 253] width 44 height 15
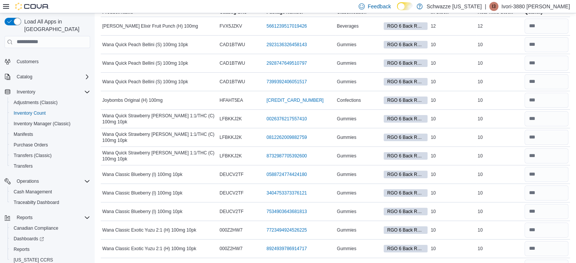
scroll to position [0, 0]
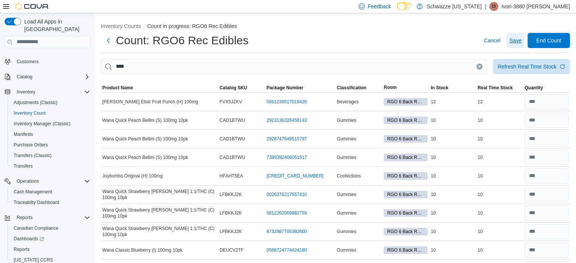
click at [524, 39] on button "Save" at bounding box center [515, 40] width 18 height 15
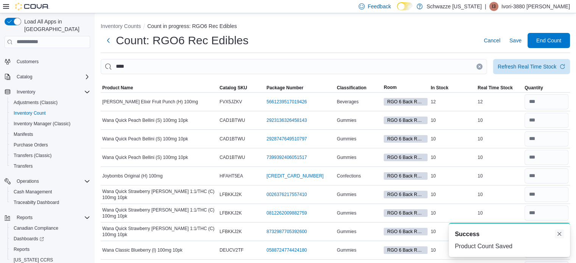
click at [561, 233] on button "Dismiss toast" at bounding box center [558, 233] width 9 height 9
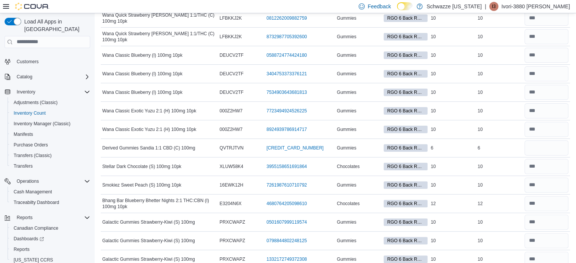
scroll to position [189, 0]
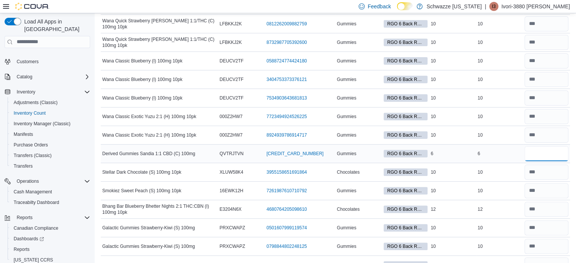
click at [551, 157] on input "number" at bounding box center [546, 153] width 44 height 15
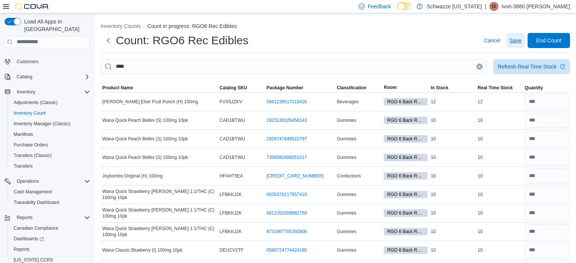
click at [521, 40] on span "Save" at bounding box center [515, 41] width 12 height 8
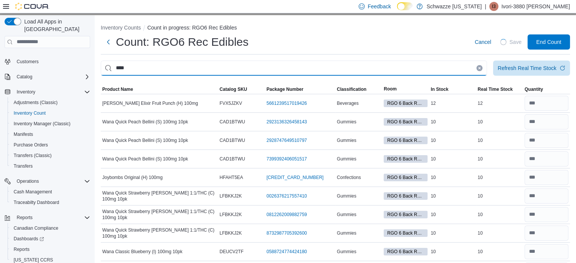
click at [462, 68] on input "****" at bounding box center [294, 68] width 386 height 15
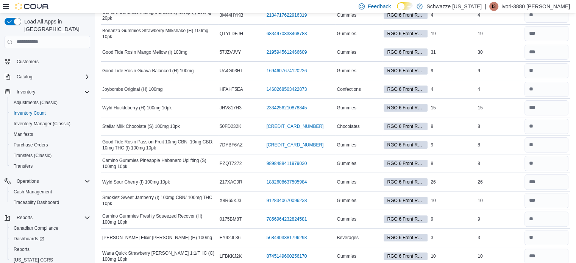
scroll to position [180, 0]
click at [545, 51] on input "number" at bounding box center [546, 51] width 44 height 15
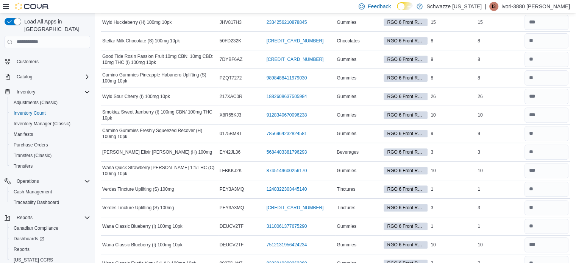
scroll to position [266, 0]
click at [550, 93] on input "number" at bounding box center [546, 95] width 44 height 15
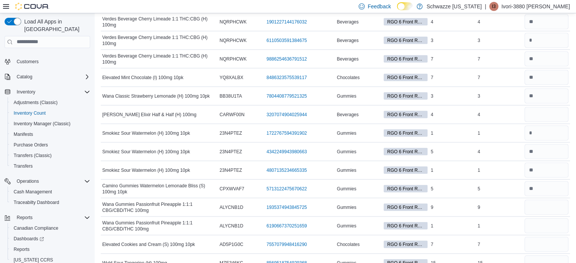
scroll to position [1564, 0]
click at [549, 107] on input "number" at bounding box center [546, 114] width 44 height 15
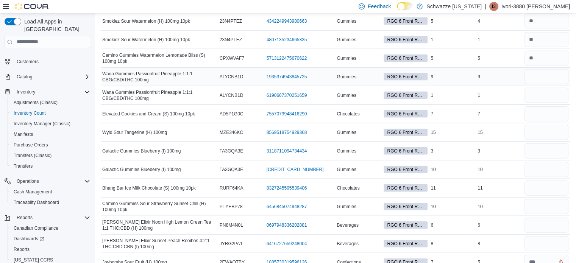
scroll to position [1695, 0]
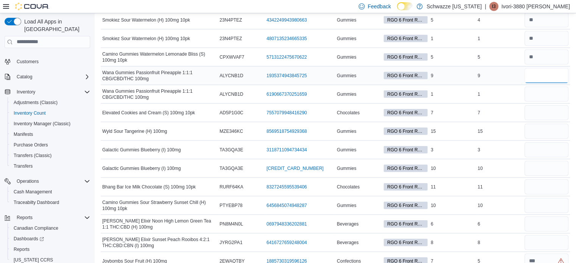
click at [537, 68] on input "number" at bounding box center [546, 75] width 44 height 15
click at [539, 87] on input "number" at bounding box center [546, 94] width 44 height 15
click at [562, 105] on input "number" at bounding box center [546, 112] width 44 height 15
click at [555, 126] on input "number" at bounding box center [546, 131] width 44 height 15
click at [551, 143] on input "number" at bounding box center [546, 149] width 44 height 15
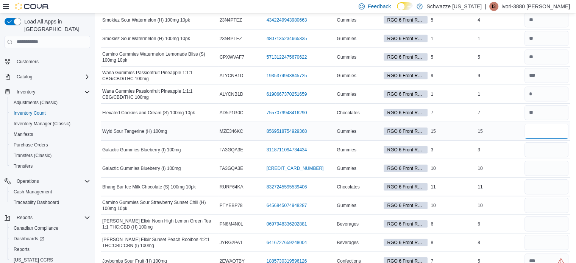
click at [555, 128] on input "number" at bounding box center [546, 131] width 44 height 15
click at [543, 146] on input "number" at bounding box center [546, 149] width 44 height 15
click at [549, 163] on input "number" at bounding box center [546, 168] width 44 height 15
click at [547, 184] on input "number" at bounding box center [546, 186] width 44 height 15
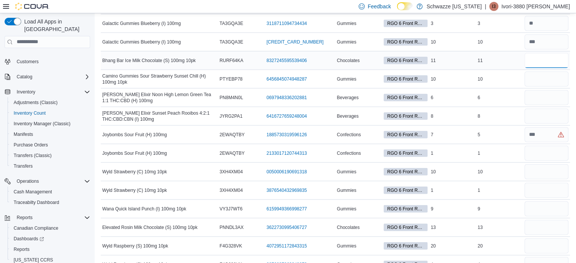
scroll to position [1821, 0]
click at [551, 72] on input "number" at bounding box center [546, 79] width 44 height 15
click at [560, 53] on input "number" at bounding box center [546, 60] width 44 height 15
click at [555, 90] on input "number" at bounding box center [546, 97] width 44 height 15
click at [543, 165] on input "number" at bounding box center [546, 172] width 44 height 15
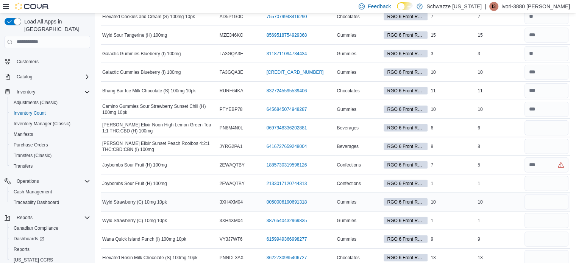
scroll to position [1791, 0]
click at [545, 121] on input "number" at bounding box center [546, 128] width 44 height 15
